Goal: Navigation & Orientation: Find specific page/section

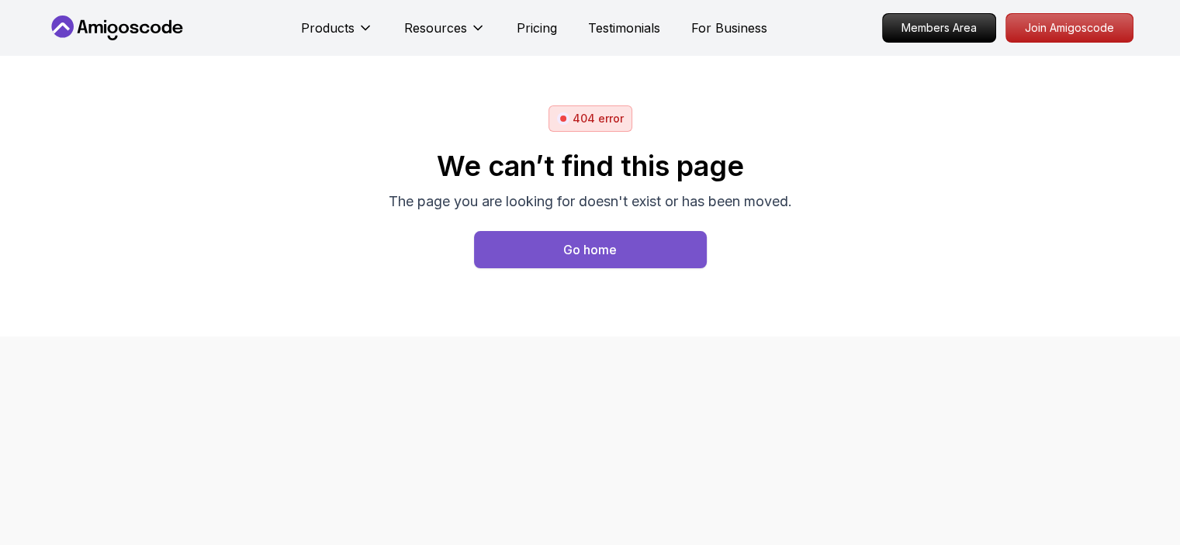
click at [565, 249] on div "Go home" at bounding box center [590, 249] width 54 height 19
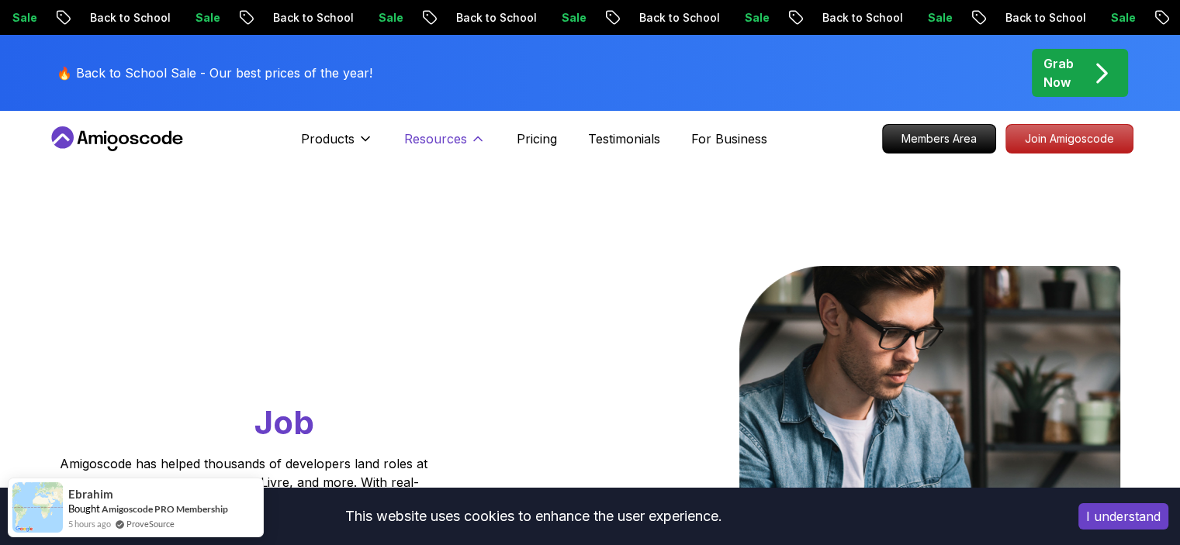
click at [462, 145] on p "Resources" at bounding box center [435, 139] width 63 height 19
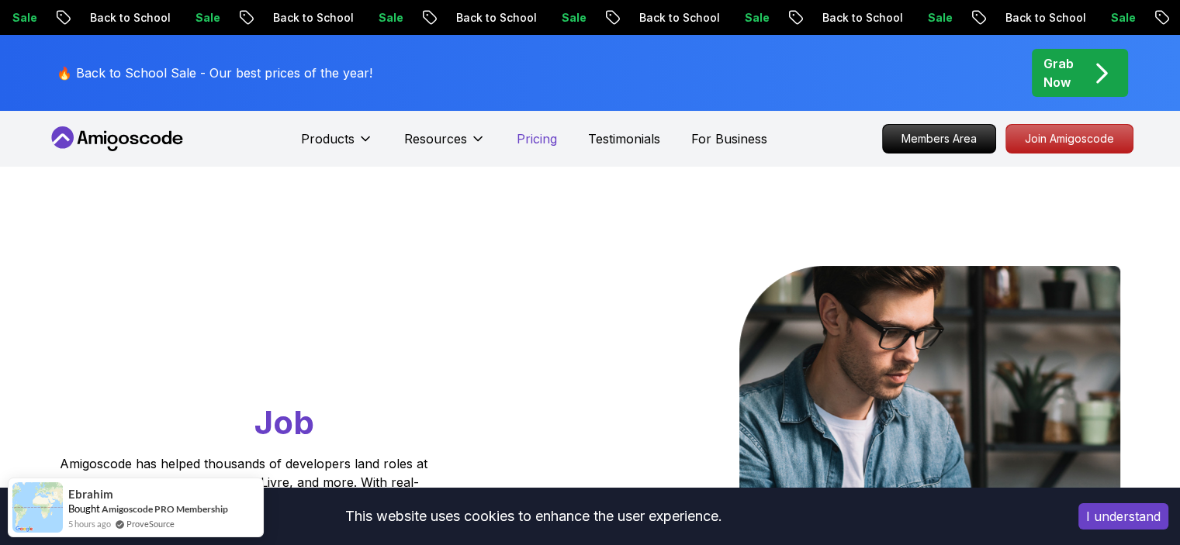
click at [543, 147] on p "Pricing" at bounding box center [537, 139] width 40 height 19
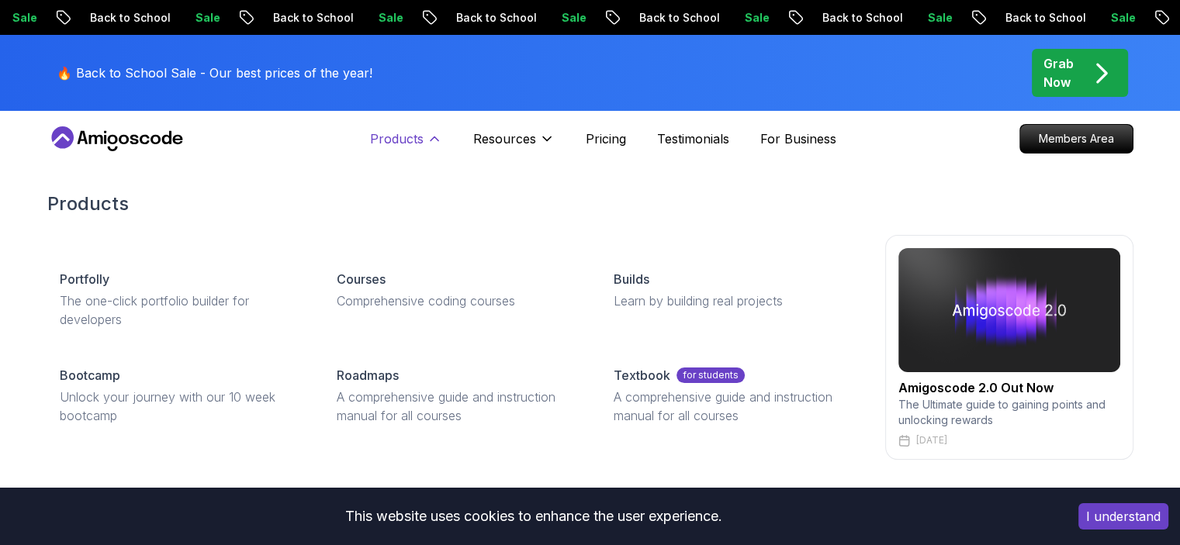
click at [410, 148] on button "Products" at bounding box center [406, 145] width 72 height 31
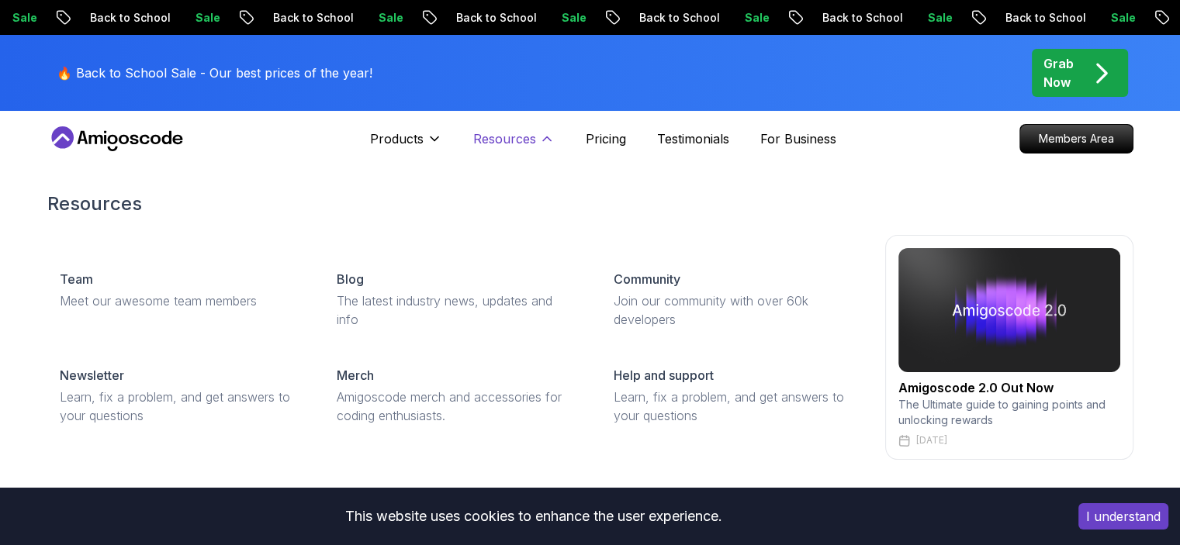
click at [502, 141] on p "Resources" at bounding box center [504, 139] width 63 height 19
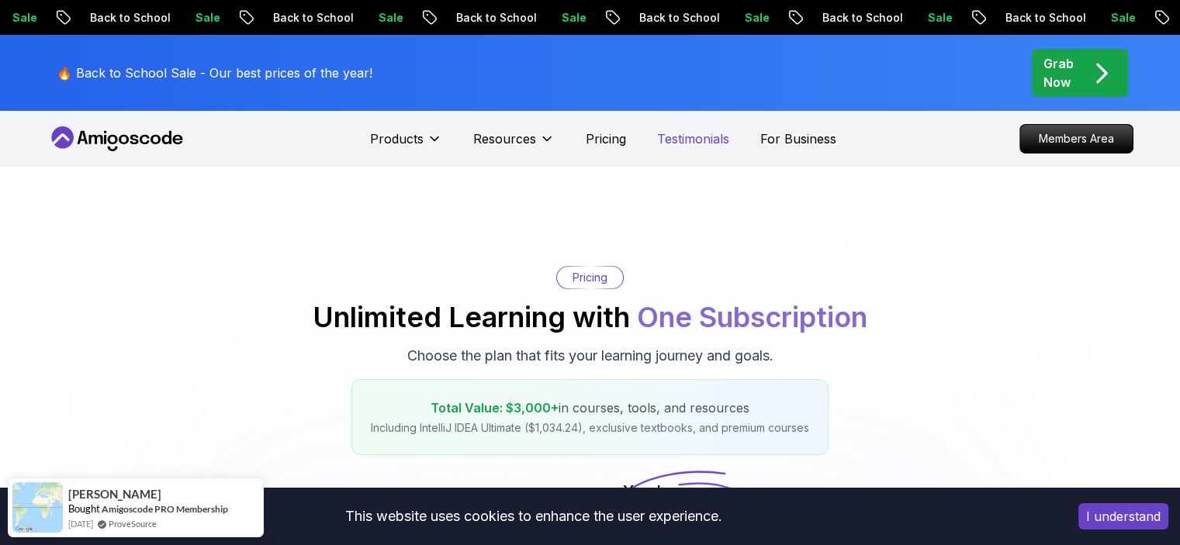
click at [677, 140] on p "Testimonials" at bounding box center [693, 139] width 72 height 19
